Goal: Transaction & Acquisition: Purchase product/service

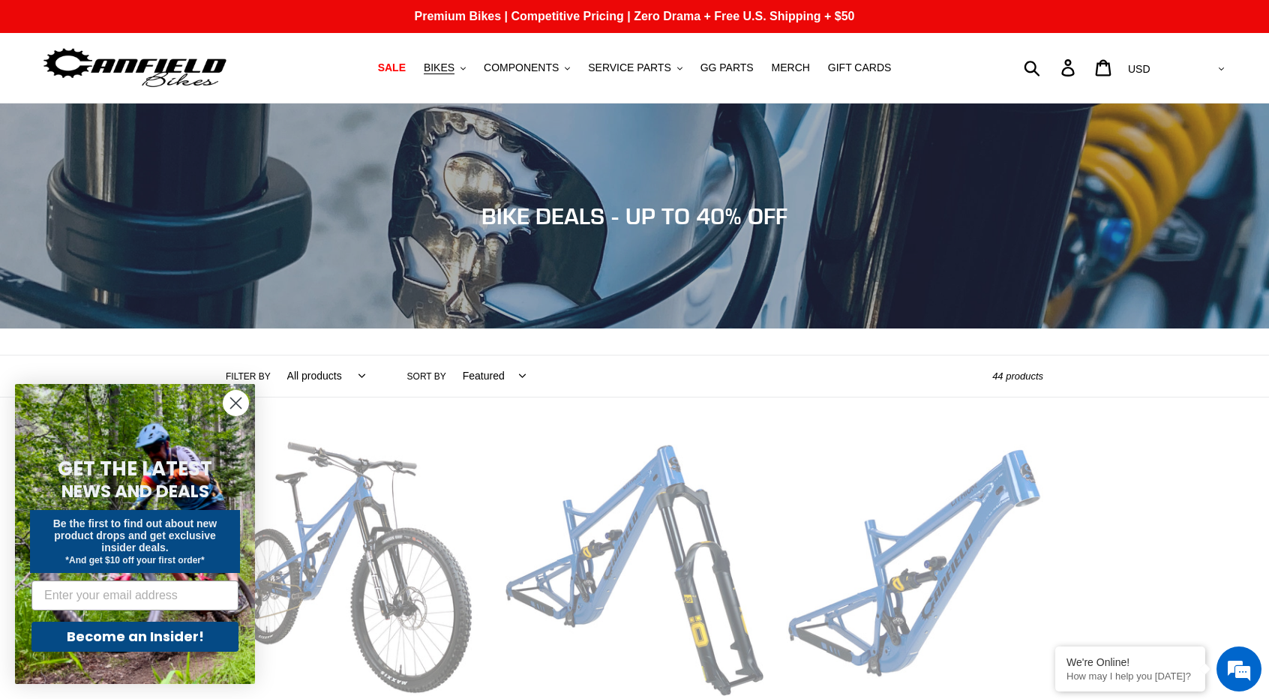
click at [320, 373] on select "All products 275 29er balance BFCM23 BFCM24 CBF DEMO BIKE [GEOGRAPHIC_DATA] [GE…" at bounding box center [323, 376] width 98 height 41
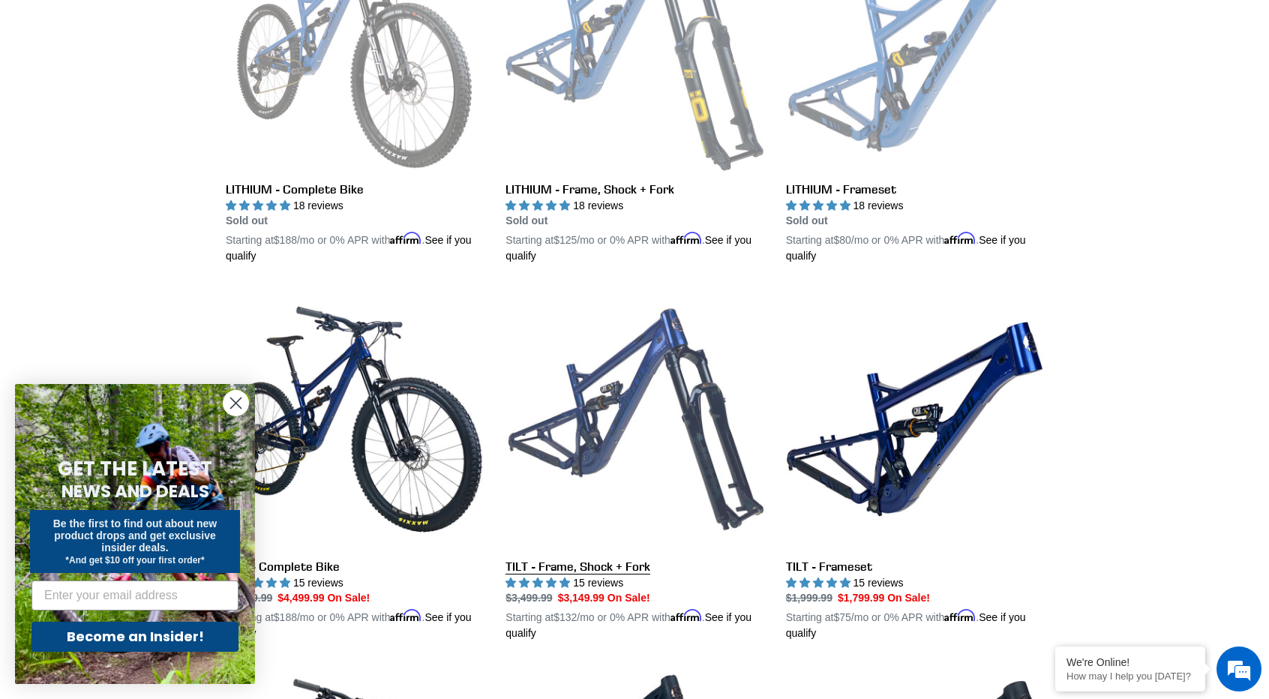
scroll to position [300, 0]
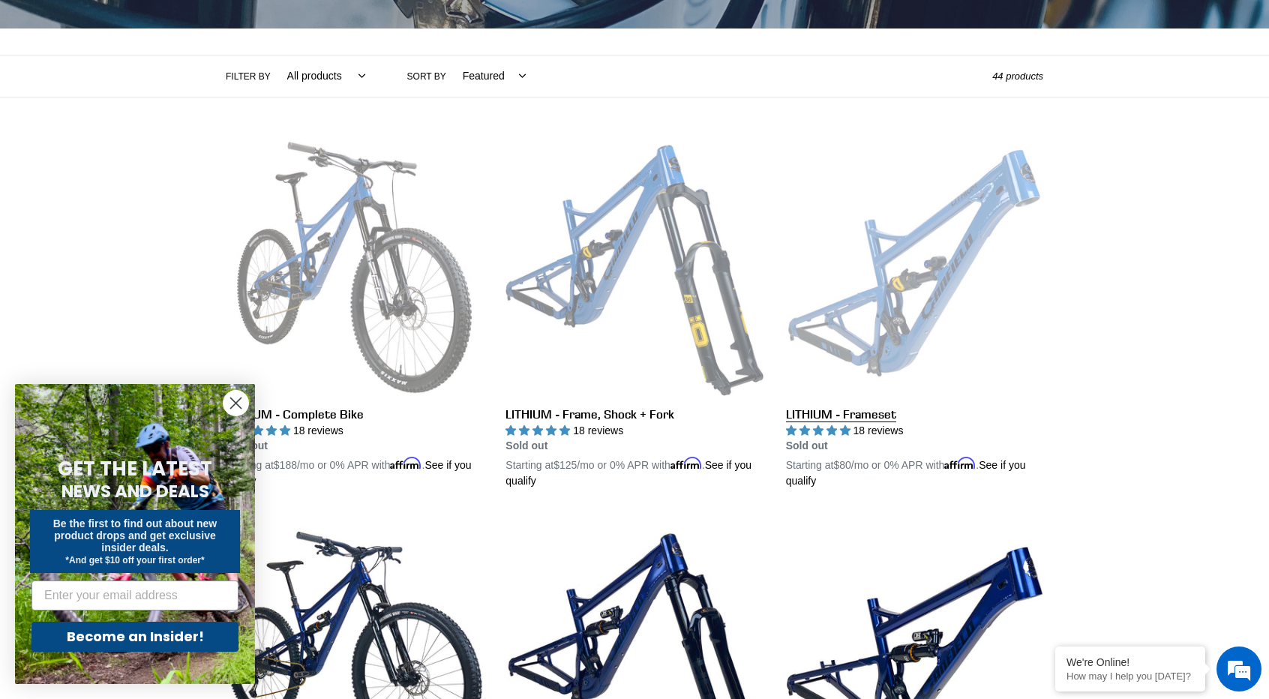
click at [863, 281] on link "LITHIUM - Frameset" at bounding box center [914, 314] width 257 height 351
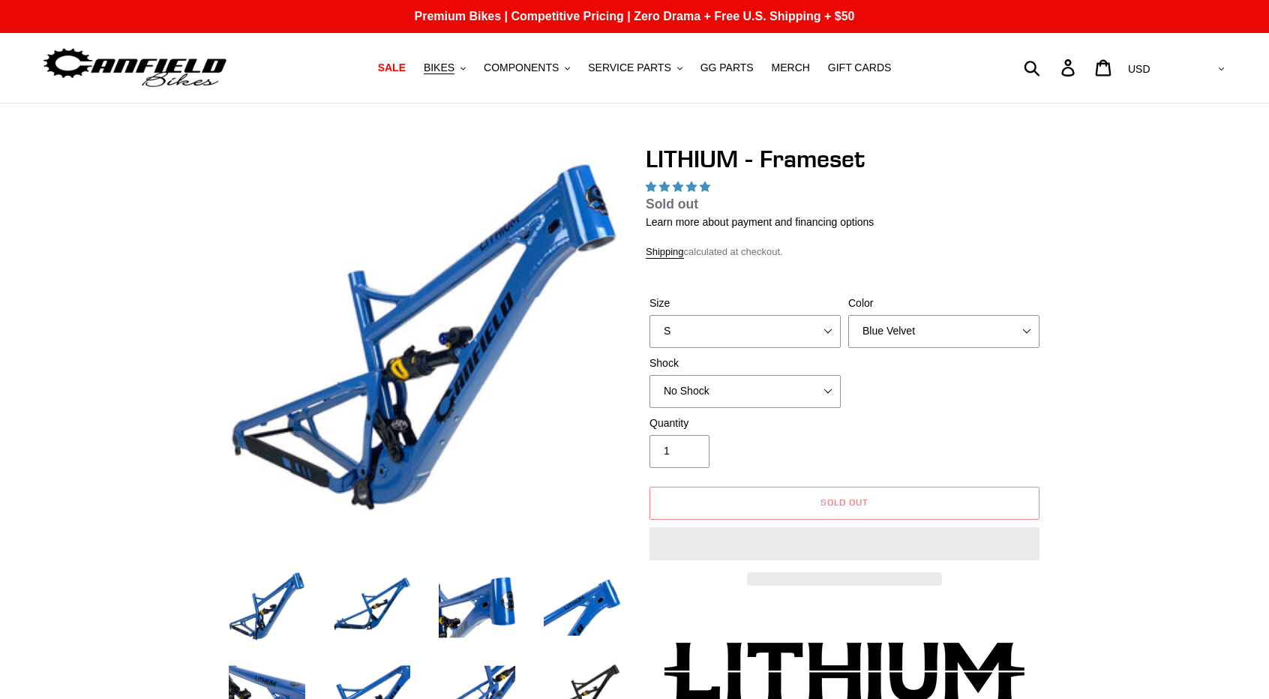
select select "highest-rating"
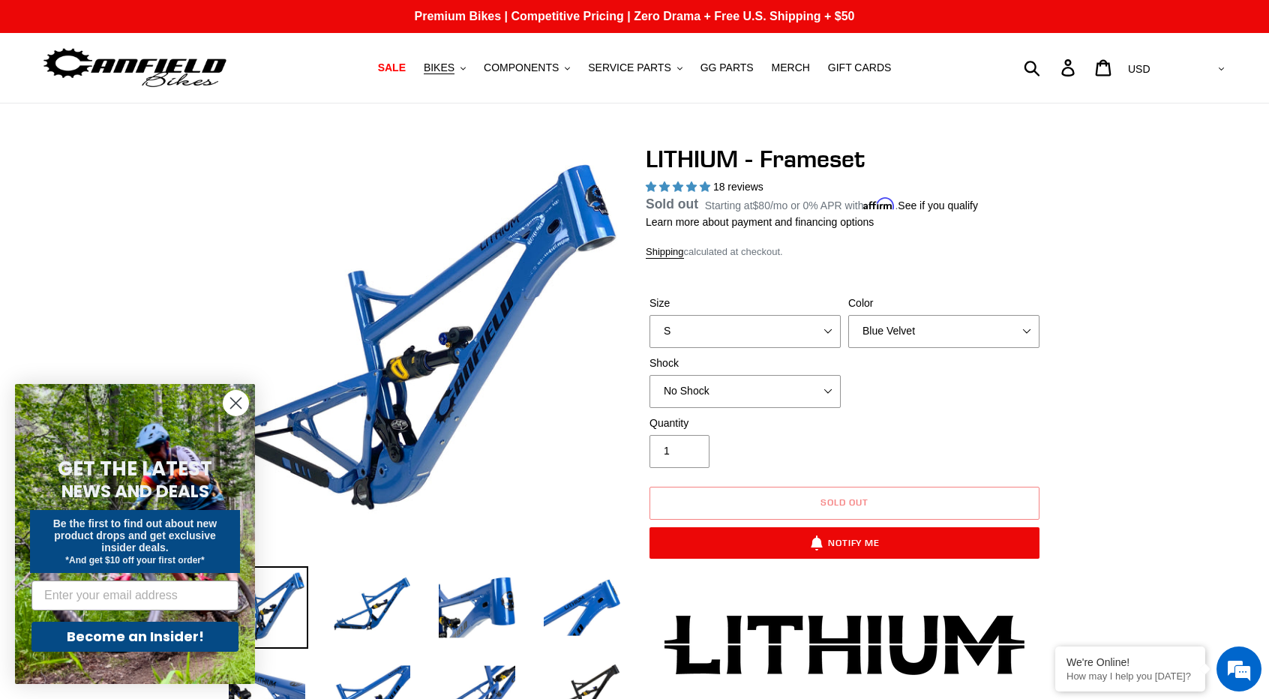
click at [236, 400] on circle "Close dialog" at bounding box center [236, 403] width 25 height 25
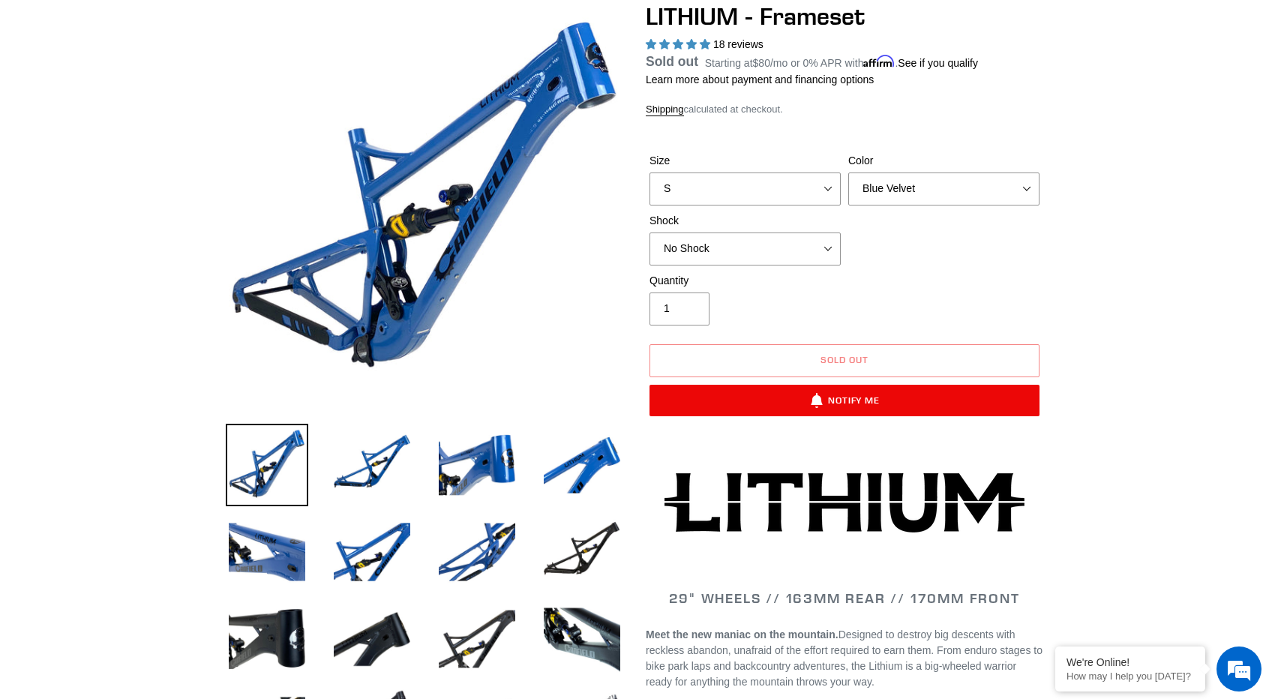
scroll to position [150, 0]
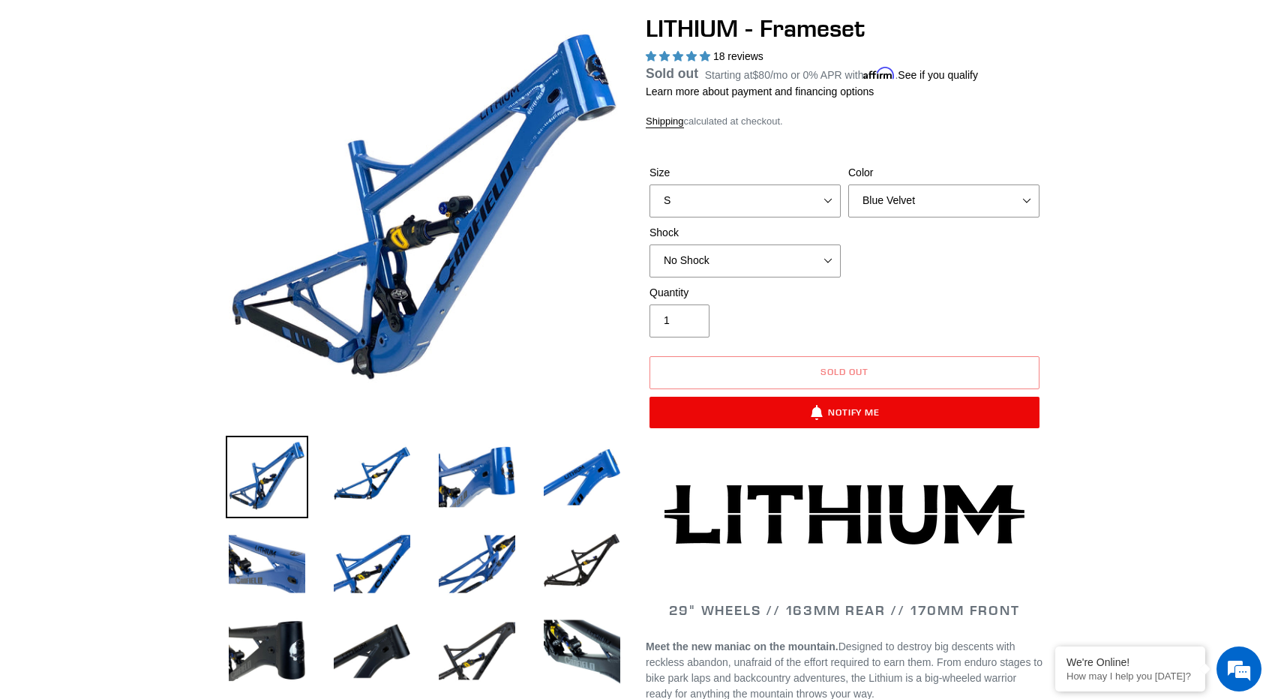
scroll to position [75, 0]
